Goal: Task Accomplishment & Management: Use online tool/utility

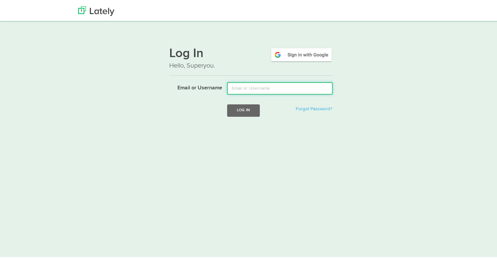
click at [265, 90] on input "Email or Username" at bounding box center [279, 87] width 105 height 12
type input "tshort@kensingtonassetmanagement.com"
click at [227, 103] on button "Log In" at bounding box center [243, 109] width 33 height 12
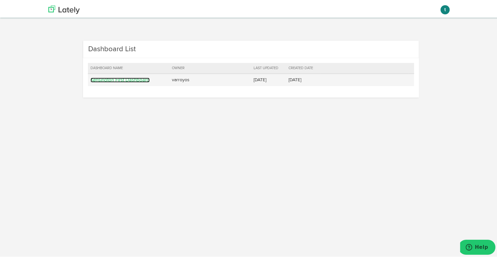
click at [106, 80] on link "Kensington First Dashboard" at bounding box center [119, 78] width 59 height 5
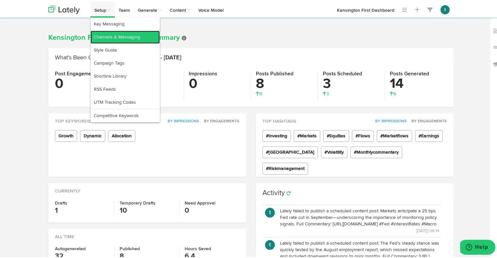
click at [119, 39] on link "Channels & Messaging" at bounding box center [124, 35] width 69 height 13
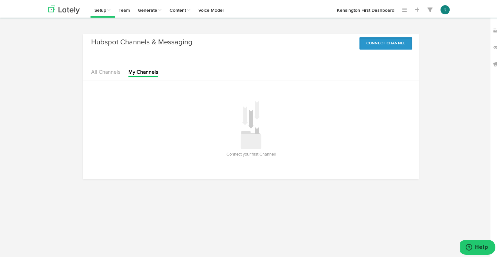
click at [383, 38] on button "Connect Channel" at bounding box center [385, 42] width 53 height 12
click at [394, 57] on link "Hubspot" at bounding box center [395, 57] width 33 height 10
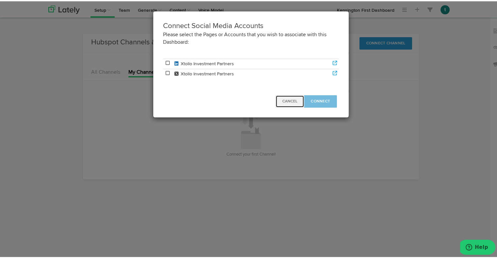
click at [283, 100] on span "Cancel" at bounding box center [289, 100] width 15 height 4
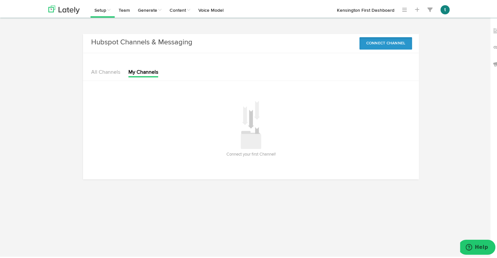
click at [392, 44] on button "Connect Channel" at bounding box center [385, 42] width 53 height 12
click at [388, 57] on link "Hubspot" at bounding box center [395, 57] width 33 height 10
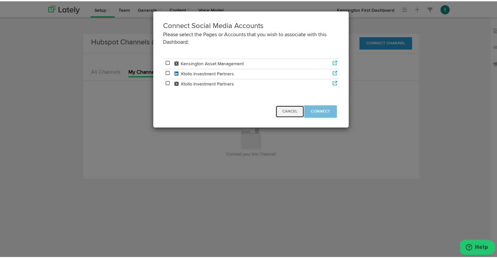
click at [288, 113] on button "Cancel" at bounding box center [289, 110] width 29 height 12
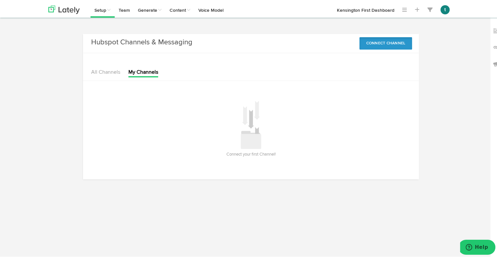
click at [393, 41] on button "Connect Channel" at bounding box center [385, 42] width 53 height 12
click at [390, 54] on link "Hubspot" at bounding box center [395, 57] width 33 height 10
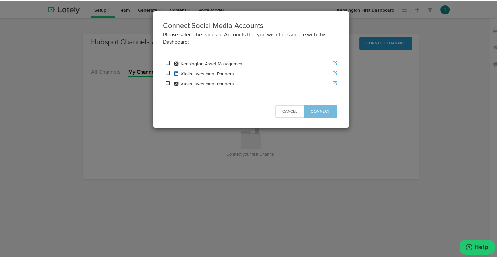
click at [165, 61] on icon at bounding box center [168, 61] width 6 height 5
click at [320, 111] on span "Connect" at bounding box center [320, 110] width 19 height 4
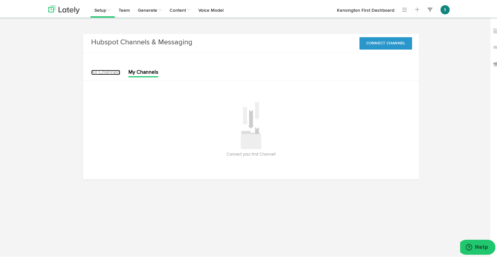
click at [105, 69] on link "All Channels" at bounding box center [105, 71] width 29 height 5
